Goal: Check status

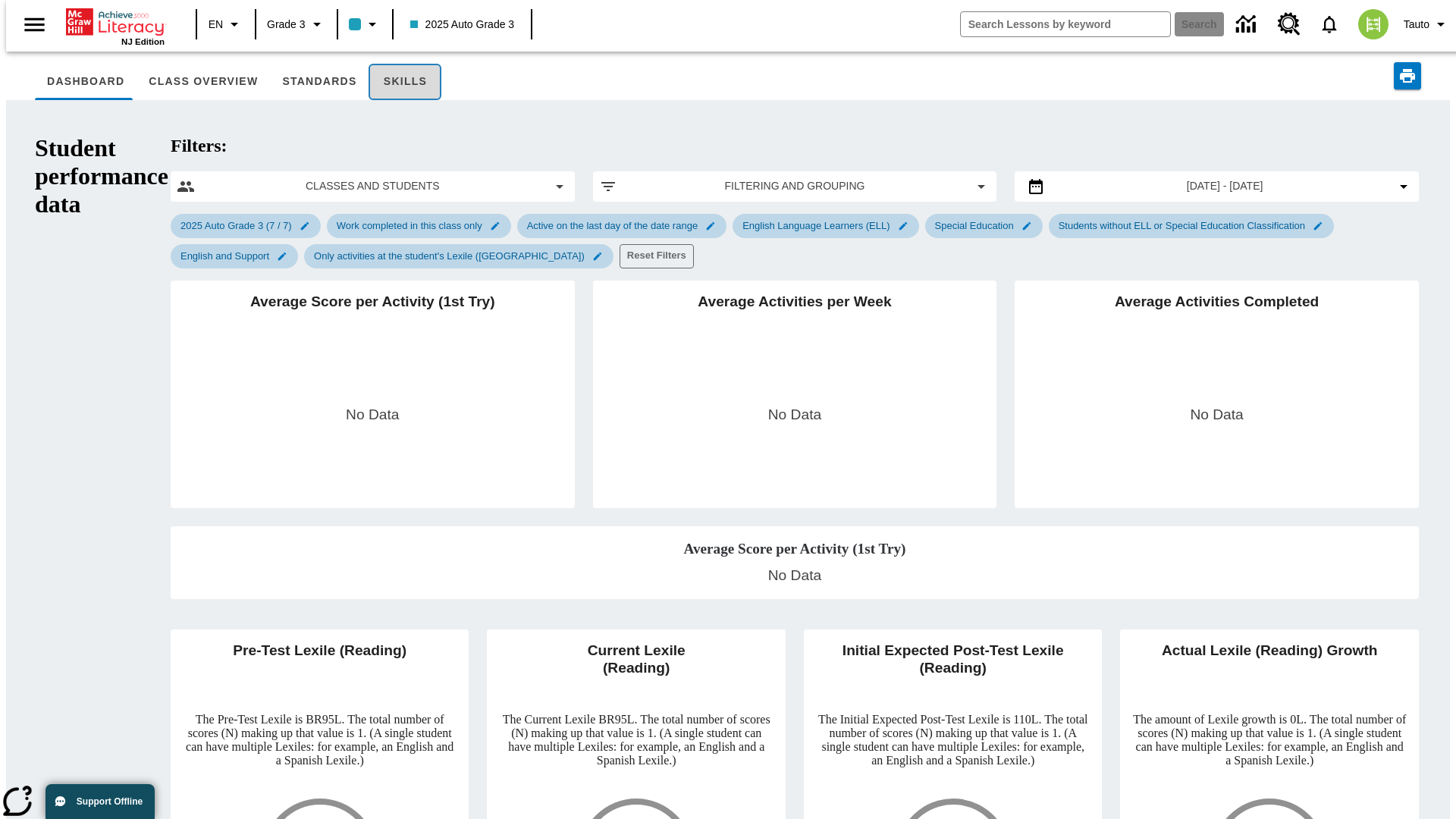
click at [385, 82] on button "Skills" at bounding box center [405, 81] width 73 height 36
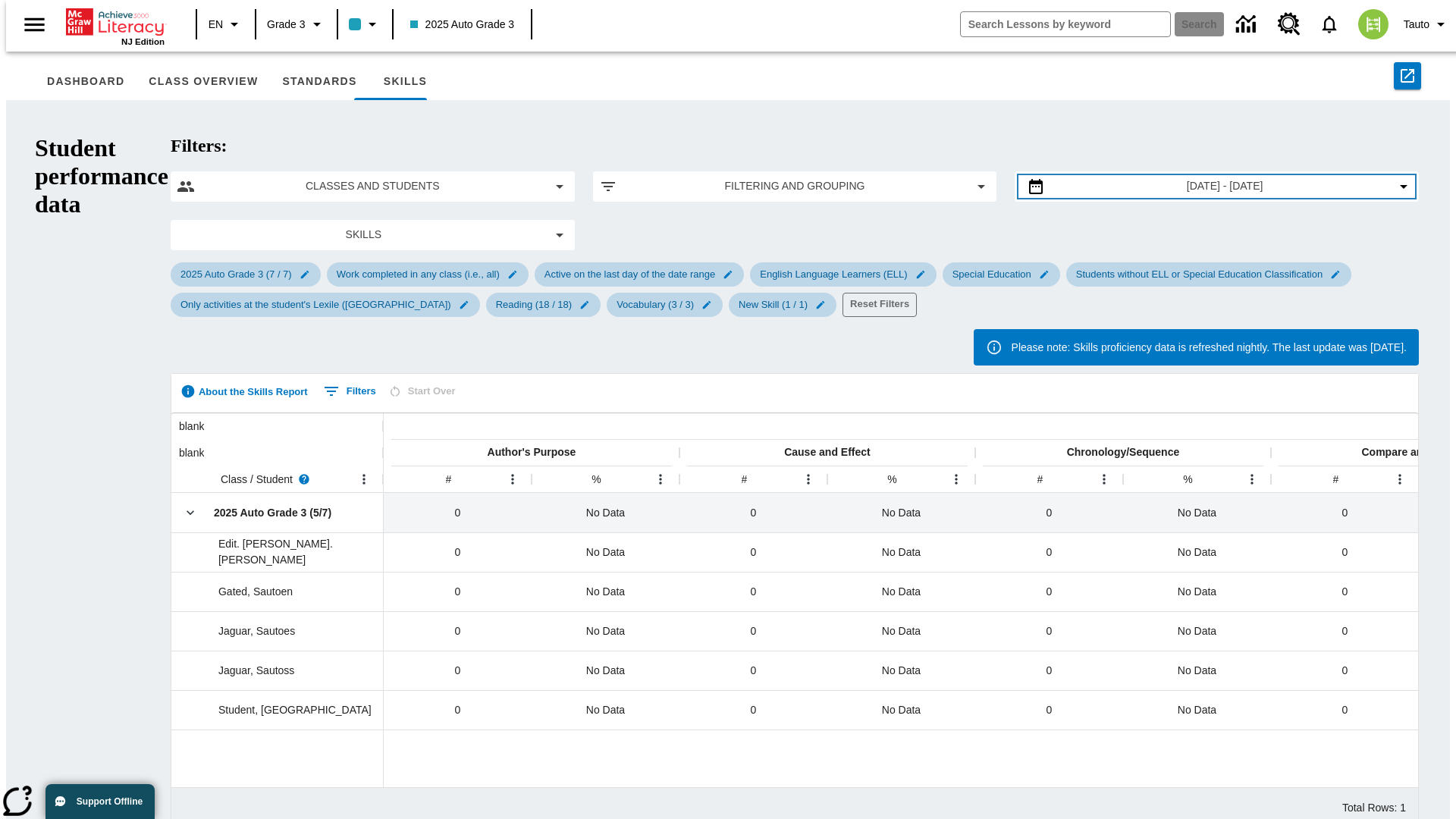
click at [1199, 178] on span "[DATE] - [DATE]" at bounding box center [1225, 185] width 76 height 16
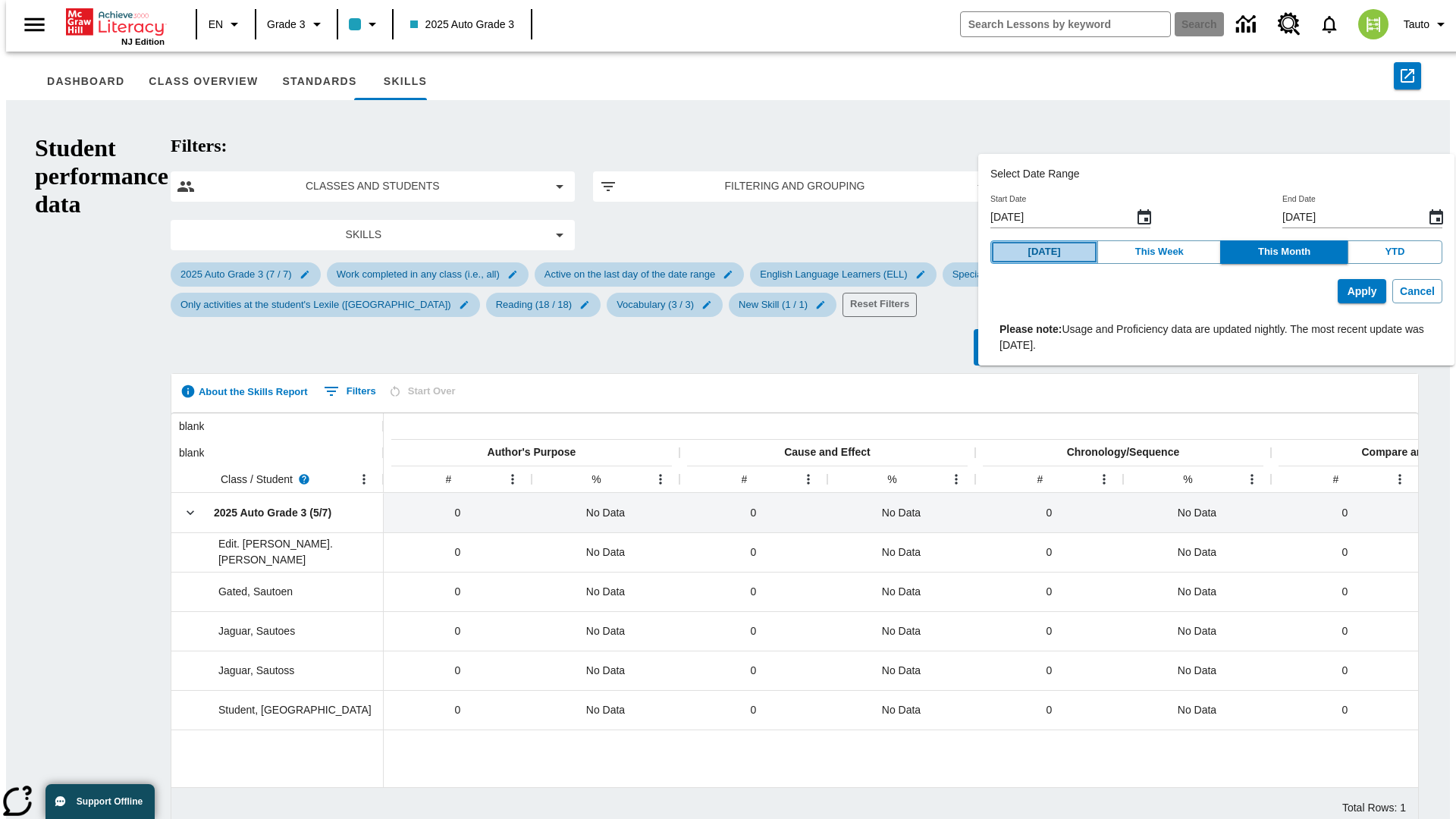
click at [1044, 252] on button "[DATE]" at bounding box center [1044, 252] width 108 height 23
type input "[DATE]"
click at [1338, 292] on button "Apply" at bounding box center [1362, 292] width 48 height 25
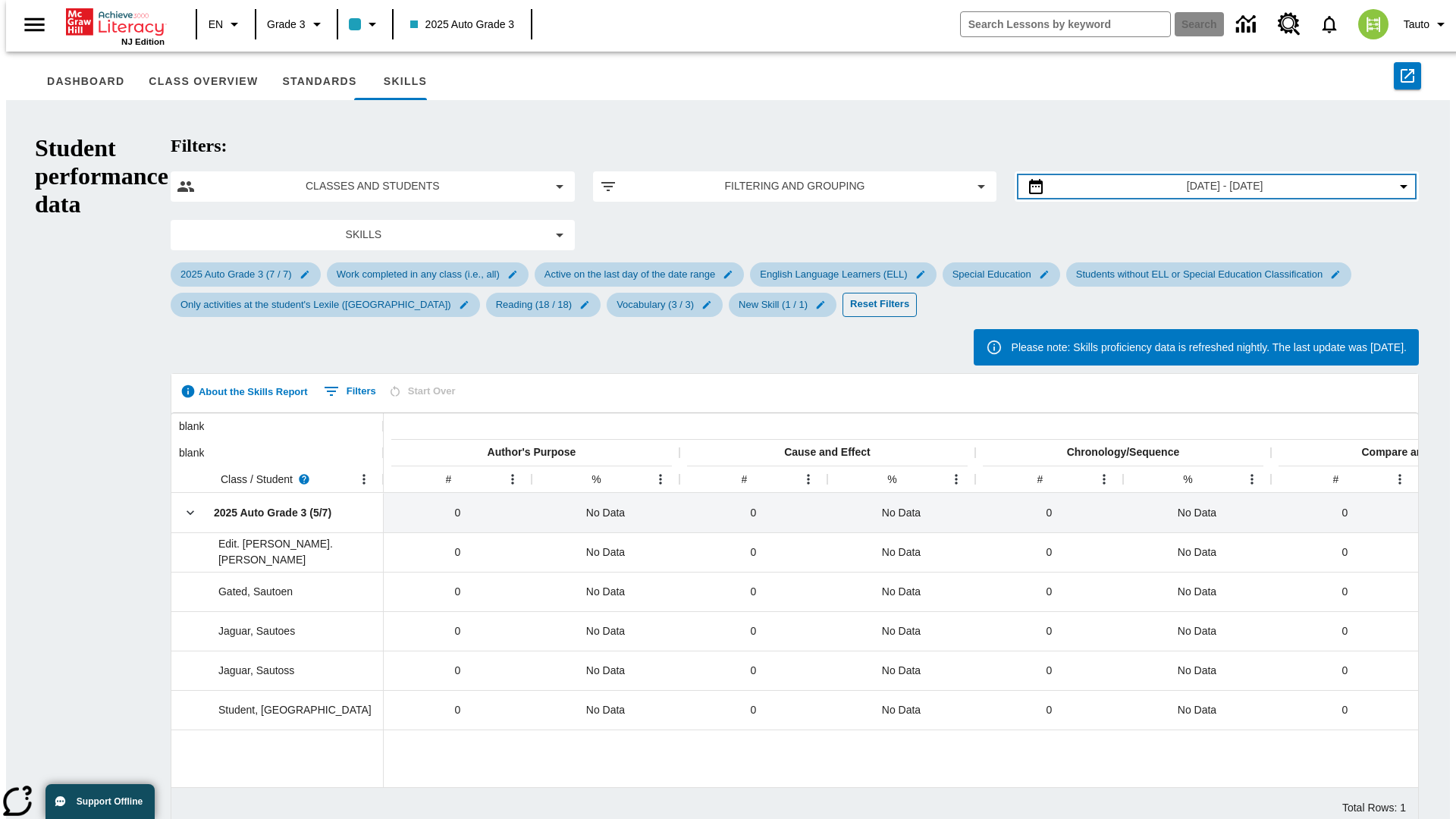
click at [1199, 178] on span "[DATE] - [DATE]" at bounding box center [1225, 185] width 76 height 16
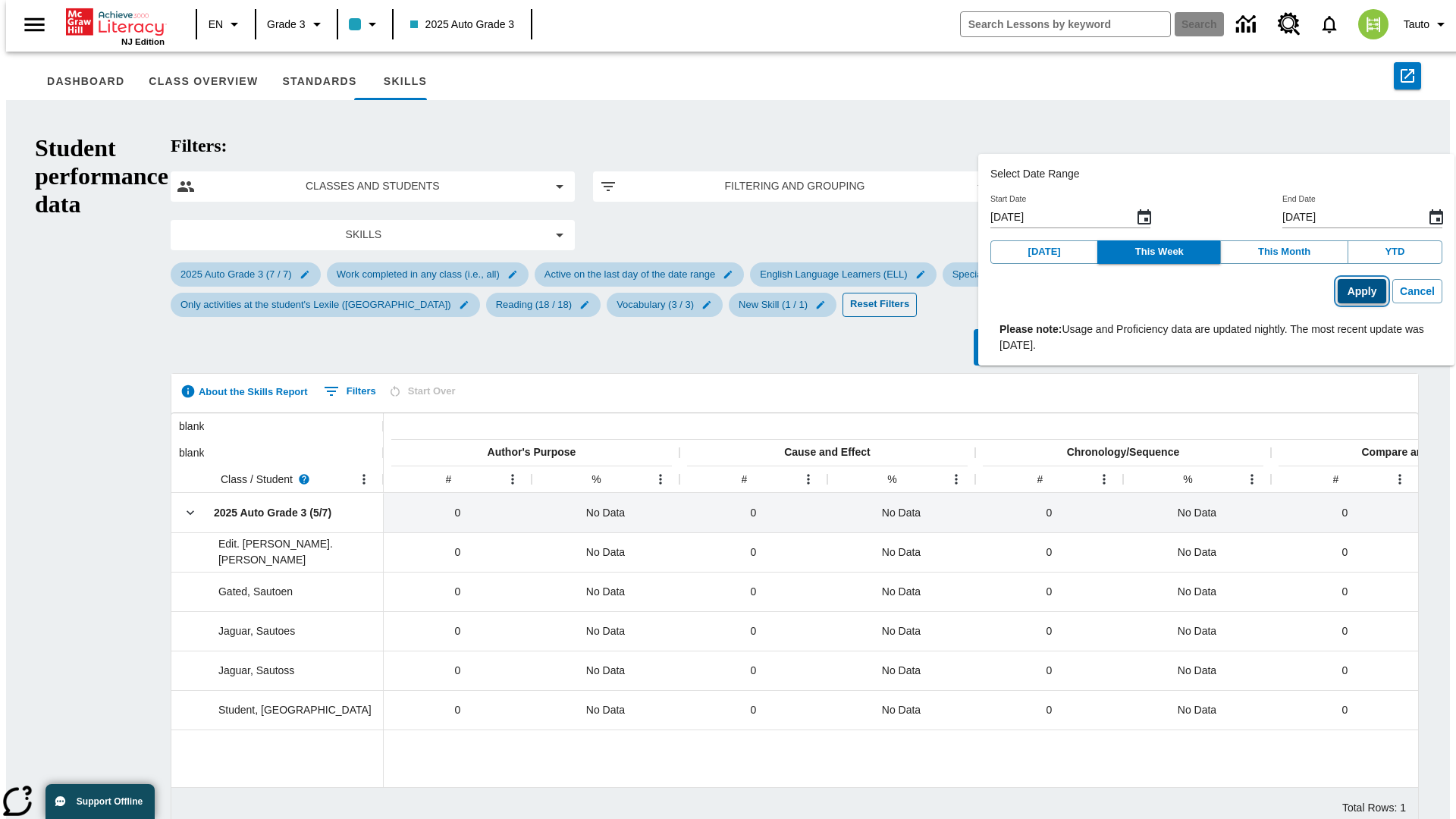
click at [1338, 292] on button "Apply" at bounding box center [1362, 292] width 48 height 25
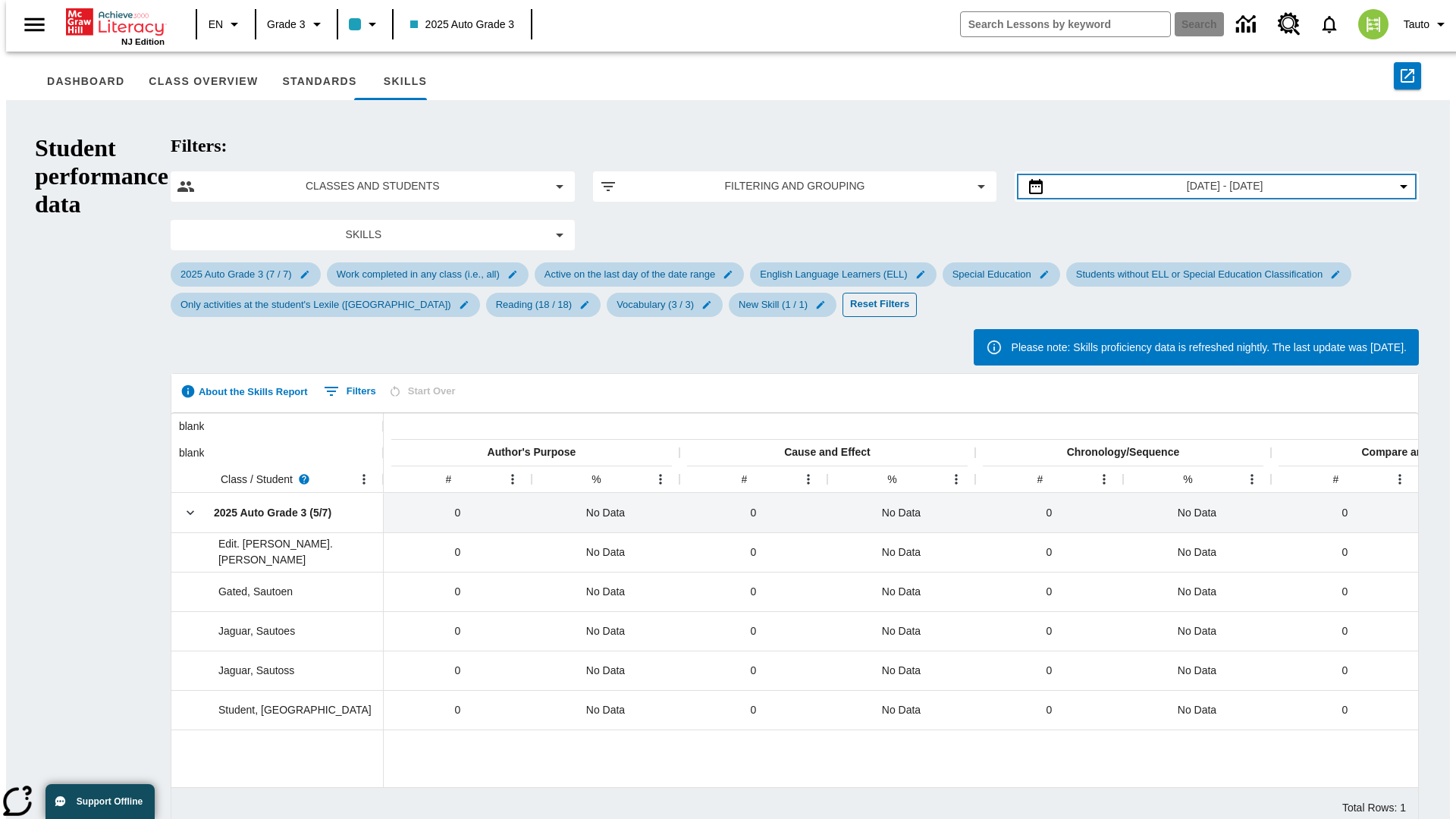
click at [1199, 178] on span "[DATE] - [DATE]" at bounding box center [1225, 185] width 76 height 16
